Goal: Navigation & Orientation: Go to known website

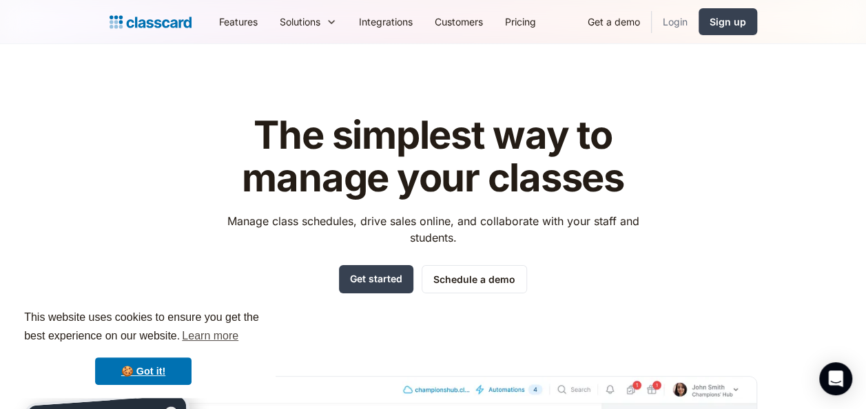
click at [684, 25] on link "Login" at bounding box center [675, 21] width 47 height 31
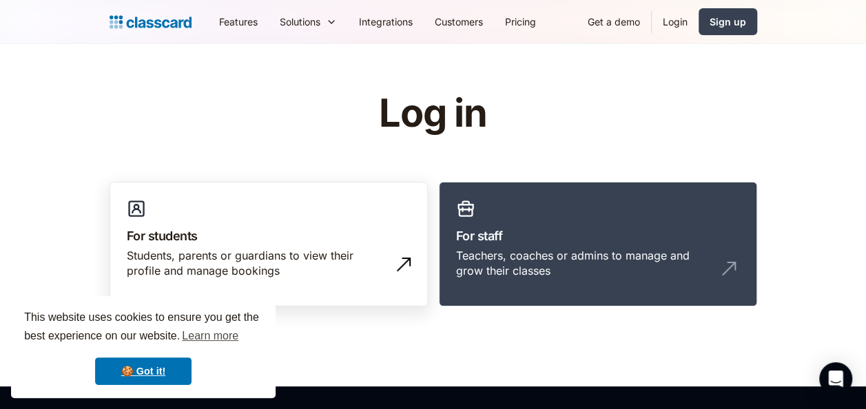
click at [320, 259] on div "Students, parents or guardians to view their profile and manage bookings" at bounding box center [255, 263] width 256 height 31
